Goal: Task Accomplishment & Management: Use online tool/utility

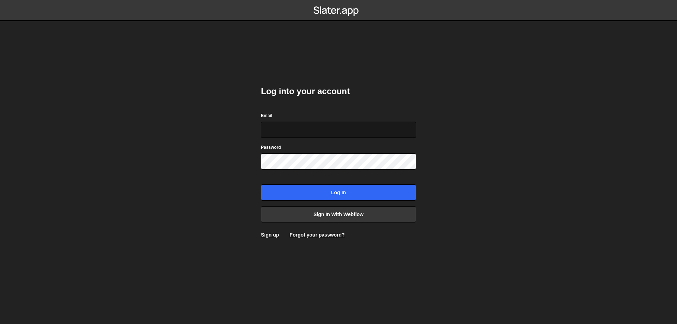
click at [298, 130] on input "Email" at bounding box center [338, 130] width 155 height 16
type input "[DOMAIN_NAME][EMAIL_ADDRESS][DOMAIN_NAME]"
click at [261, 184] on input "Log in" at bounding box center [338, 192] width 155 height 16
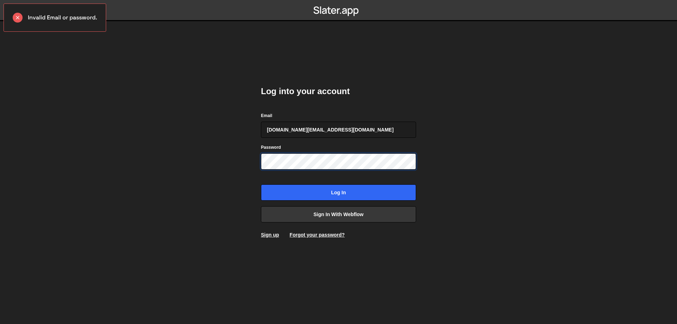
click at [261, 184] on input "Log in" at bounding box center [338, 192] width 155 height 16
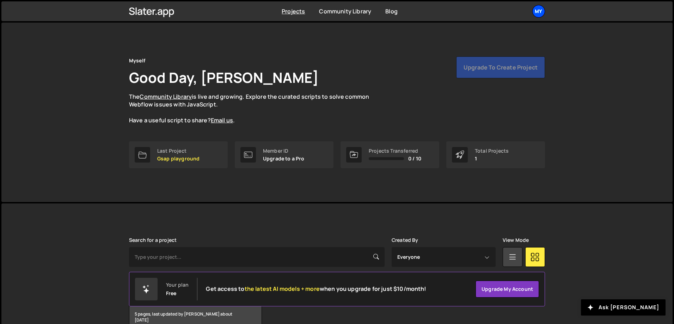
click at [537, 13] on div "My" at bounding box center [538, 11] width 13 height 13
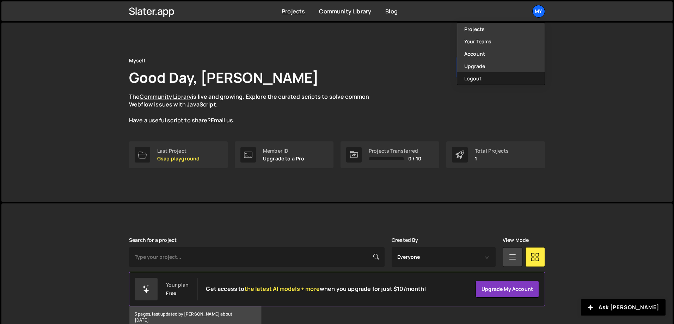
click at [492, 76] on button "Logout" at bounding box center [500, 78] width 87 height 12
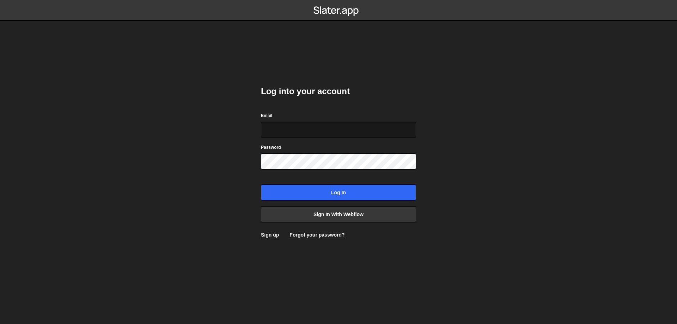
click at [292, 123] on input "Email" at bounding box center [338, 130] width 155 height 16
type input "[EMAIL_ADDRESS][DOMAIN_NAME]"
click at [261, 184] on input "Log in" at bounding box center [338, 192] width 155 height 16
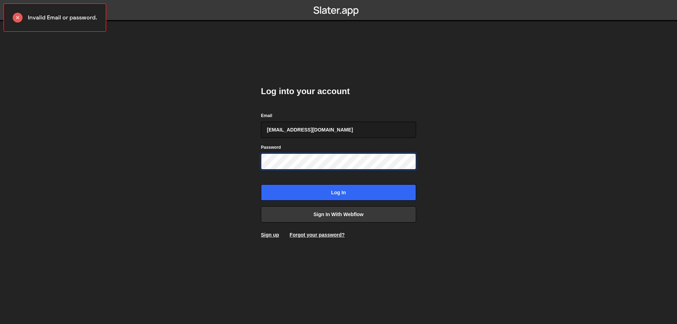
click at [261, 184] on input "Log in" at bounding box center [338, 192] width 155 height 16
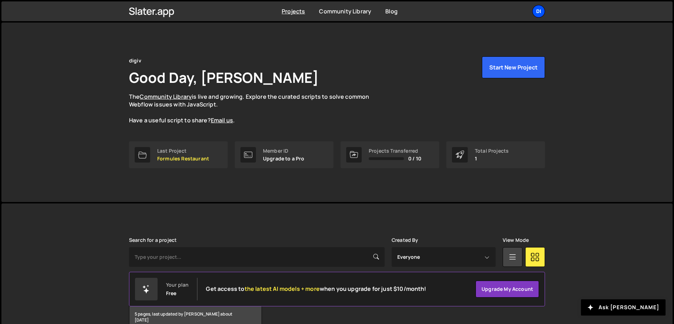
click at [533, 14] on div "di" at bounding box center [538, 11] width 13 height 13
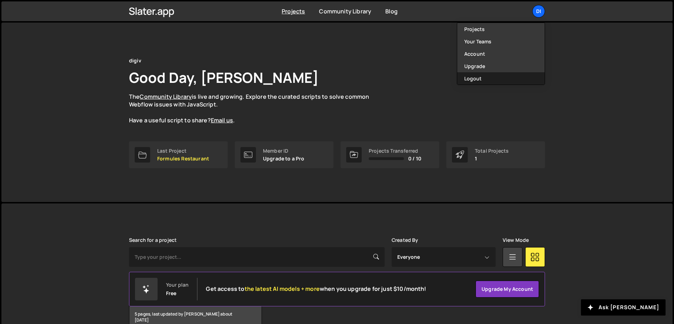
click at [502, 80] on button "Logout" at bounding box center [500, 78] width 87 height 12
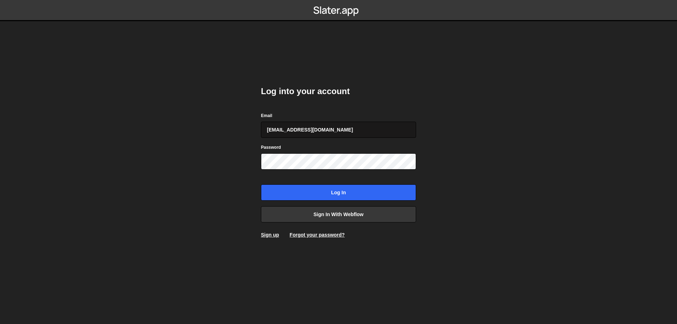
type input "[EMAIL_ADDRESS][DOMAIN_NAME]"
click at [261, 184] on input "Log in" at bounding box center [338, 192] width 155 height 16
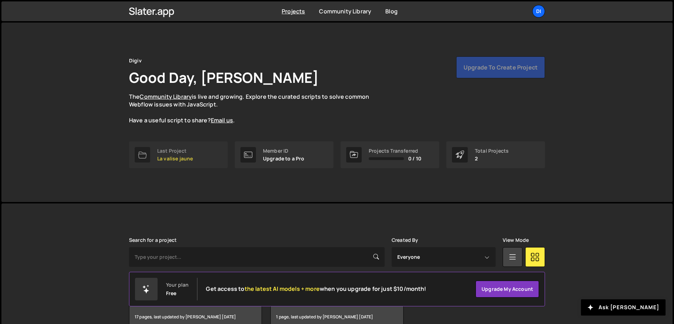
click at [186, 151] on div "Last Project" at bounding box center [175, 151] width 36 height 6
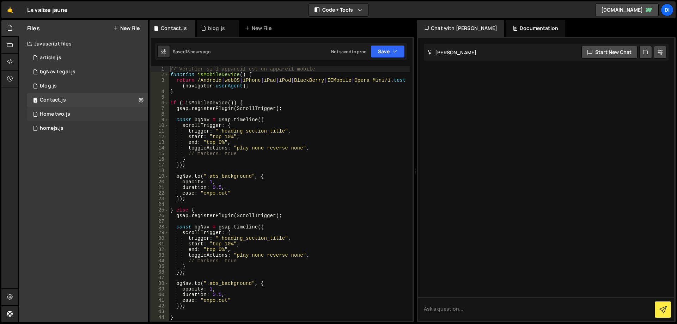
click at [68, 117] on div "1 Home two.js 0" at bounding box center [87, 114] width 121 height 14
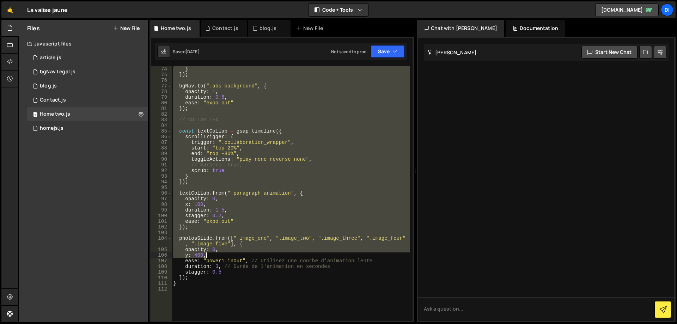
scroll to position [444, 0]
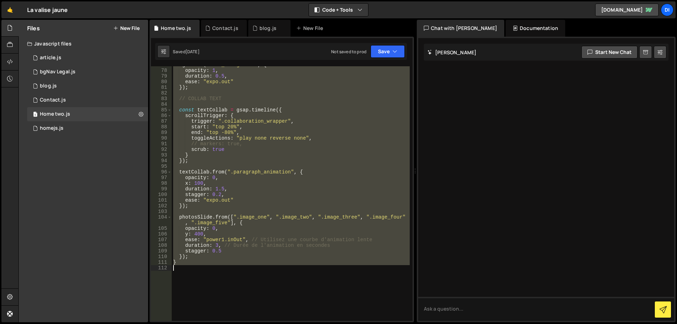
drag, startPoint x: 172, startPoint y: 68, endPoint x: 379, endPoint y: 285, distance: 299.6
click at [379, 285] on div "bgNav . to ( ".abs_background" , { opacity : 1 , duration : 0.5 , ease : "expo.…" at bounding box center [291, 195] width 238 height 266
type textarea "}"
click at [141, 113] on icon at bounding box center [141, 114] width 5 height 7
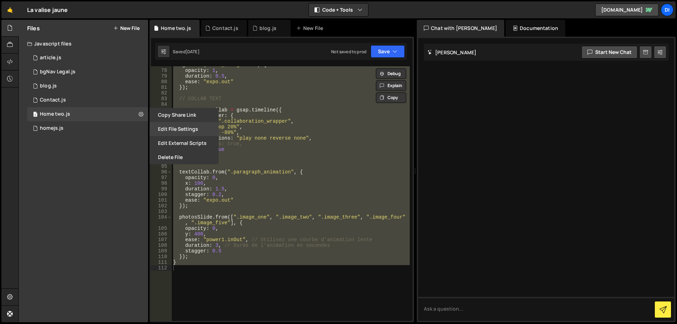
click at [193, 128] on button "Edit File Settings" at bounding box center [183, 129] width 69 height 14
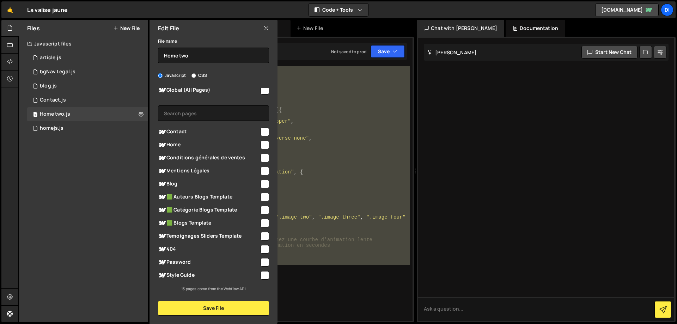
scroll to position [0, 0]
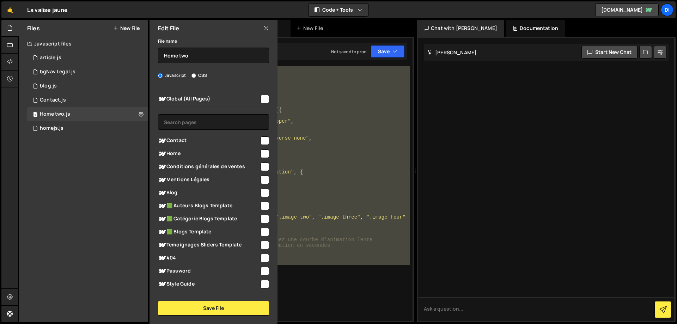
click at [261, 153] on input "checkbox" at bounding box center [264, 153] width 8 height 8
checkbox input "true"
click at [206, 306] on button "Save File" at bounding box center [213, 308] width 111 height 15
checkbox input "false"
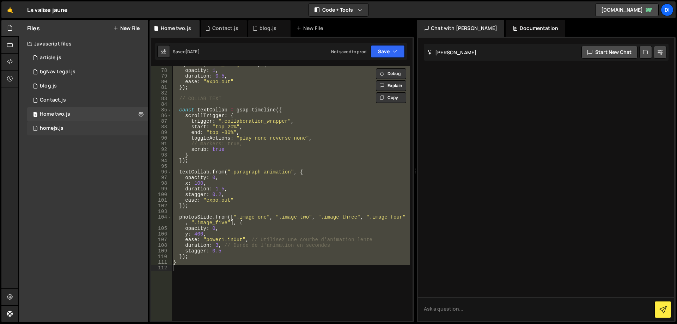
click at [135, 127] on div "1 homejs.js 0" at bounding box center [87, 128] width 121 height 14
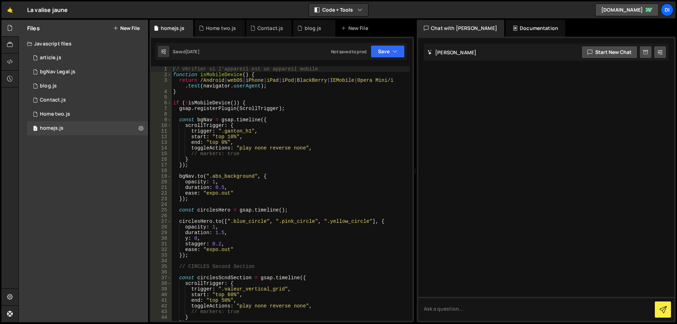
click at [138, 127] on button at bounding box center [141, 128] width 13 height 13
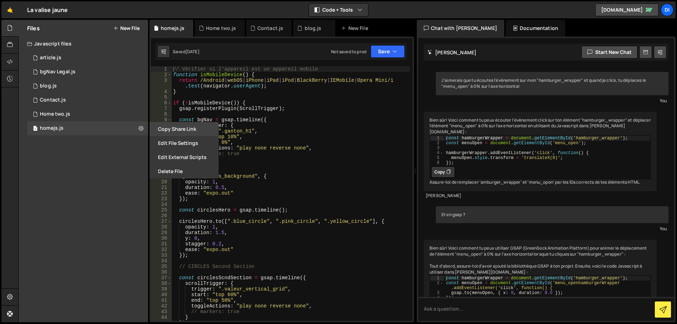
type input "homejs"
radio input "true"
checkbox input "true"
click at [142, 129] on icon at bounding box center [141, 128] width 5 height 7
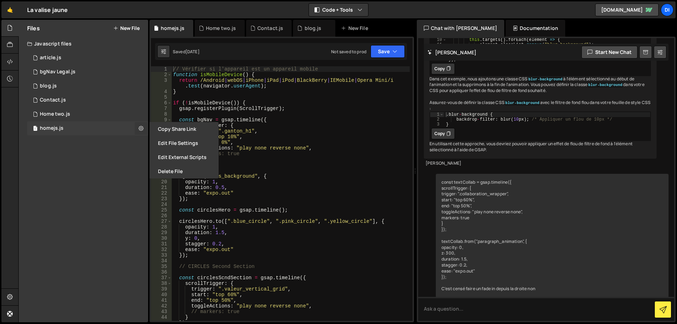
type input "homejs"
radio input "true"
click at [141, 128] on icon at bounding box center [141, 128] width 5 height 7
click at [162, 142] on button "Edit File Settings" at bounding box center [183, 143] width 69 height 14
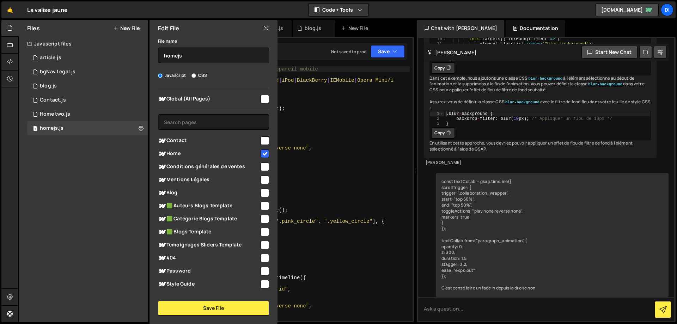
click at [265, 153] on input "checkbox" at bounding box center [264, 153] width 8 height 8
checkbox input "false"
click at [223, 305] on button "Save File" at bounding box center [213, 308] width 111 height 15
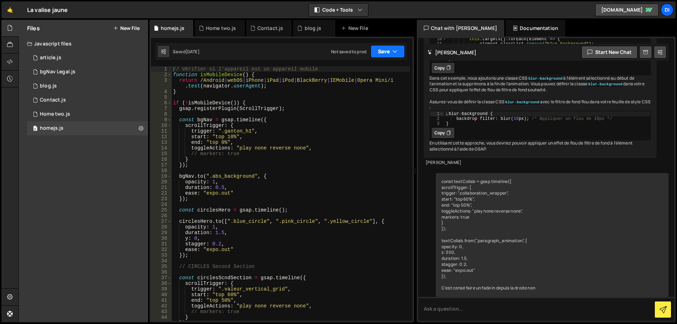
click at [382, 49] on button "Save" at bounding box center [387, 51] width 34 height 13
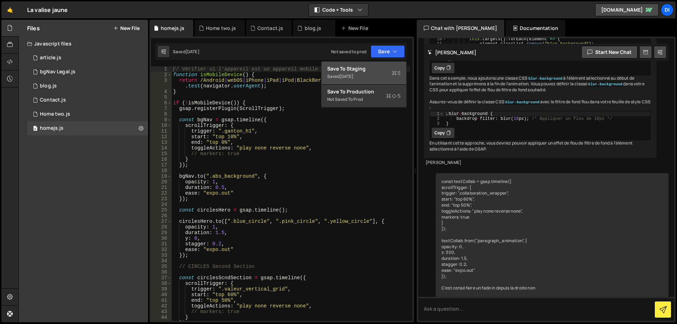
click at [377, 70] on div "Save to Staging S" at bounding box center [363, 68] width 73 height 7
